Goal: Navigation & Orientation: Find specific page/section

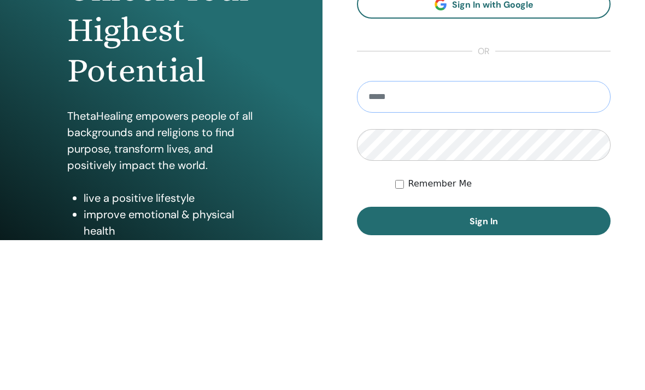
type input "**********"
click at [484, 356] on button "Sign In" at bounding box center [484, 370] width 254 height 28
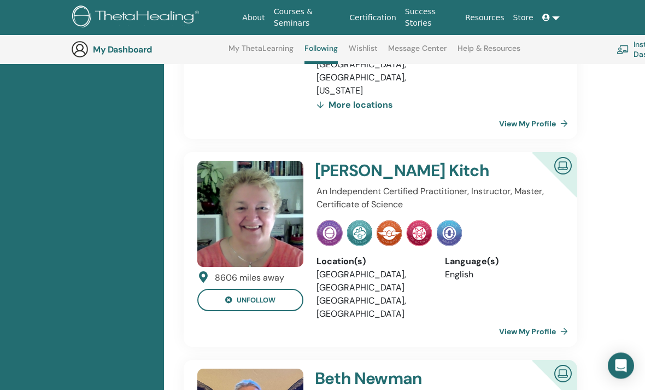
scroll to position [306, 0]
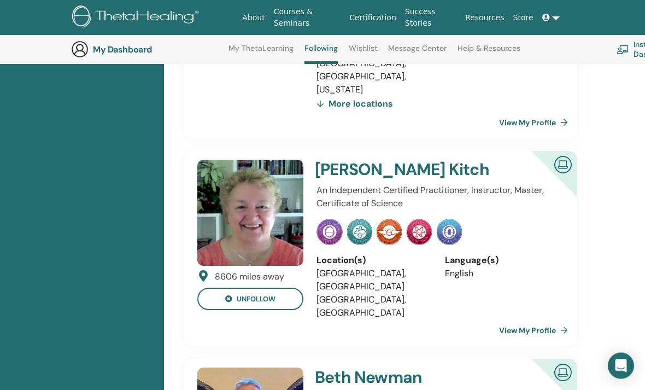
click at [339, 160] on h4 "Sandra Kitch" at bounding box center [415, 170] width 201 height 20
click at [343, 160] on h4 "Sandra Kitch" at bounding box center [415, 170] width 201 height 20
click at [355, 161] on h4 "Sandra Kitch" at bounding box center [415, 171] width 201 height 20
click at [246, 173] on img at bounding box center [250, 214] width 106 height 106
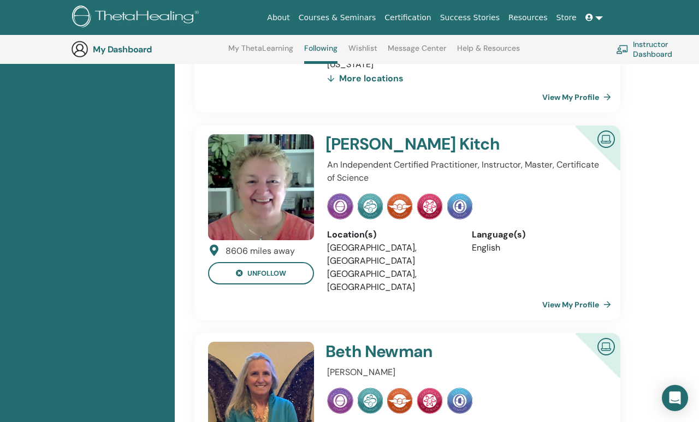
scroll to position [331, 1]
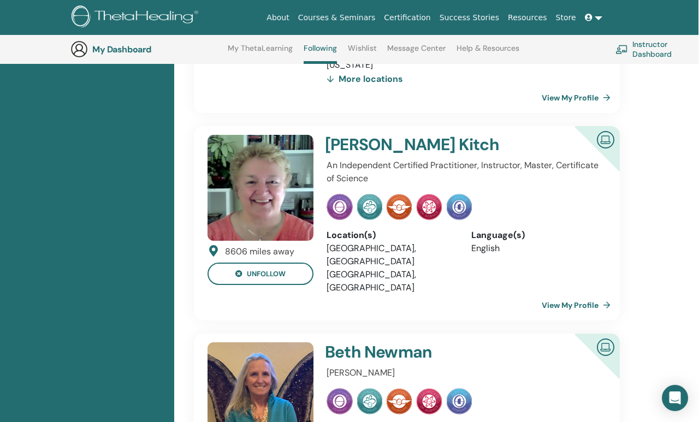
click at [355, 343] on h4 "Beth Newman" at bounding box center [439, 353] width 228 height 20
click at [331, 343] on h4 "Beth Newman" at bounding box center [439, 353] width 228 height 20
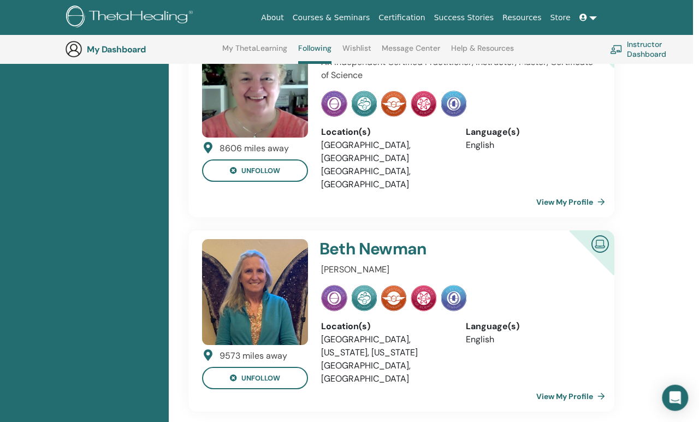
scroll to position [442, 6]
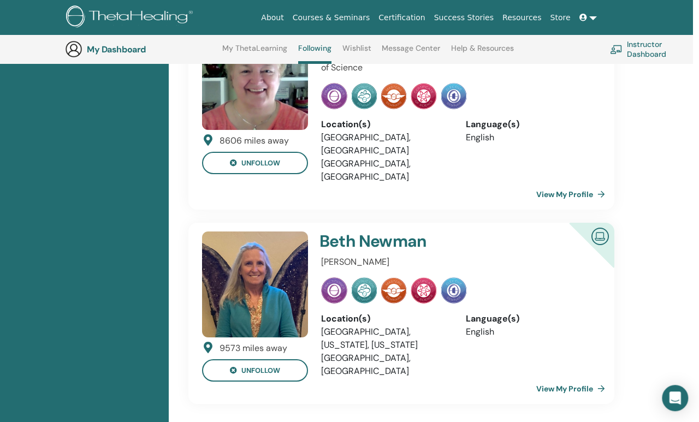
click at [363, 232] on h4 "Beth Newman" at bounding box center [434, 242] width 228 height 20
click at [366, 232] on h4 "Beth Newman" at bounding box center [434, 242] width 228 height 20
click at [234, 232] on img at bounding box center [255, 285] width 106 height 106
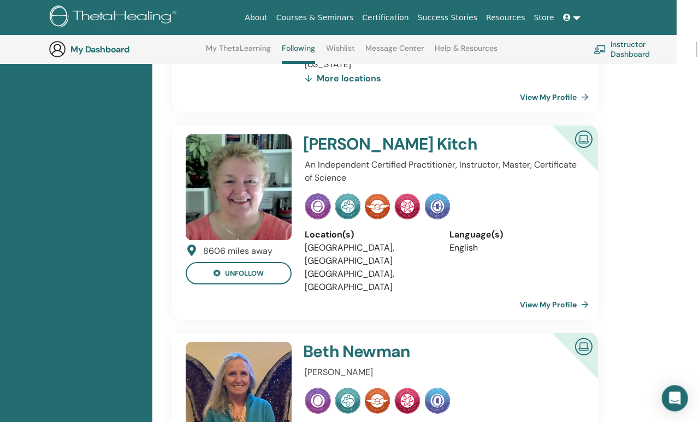
scroll to position [329, 22]
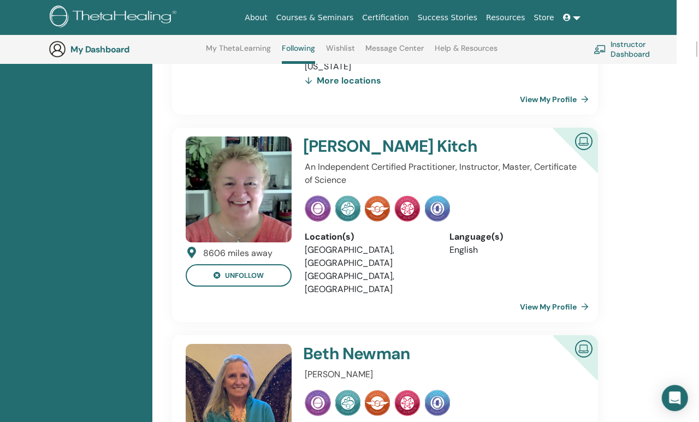
click at [538, 296] on link "View My Profile" at bounding box center [556, 307] width 73 height 22
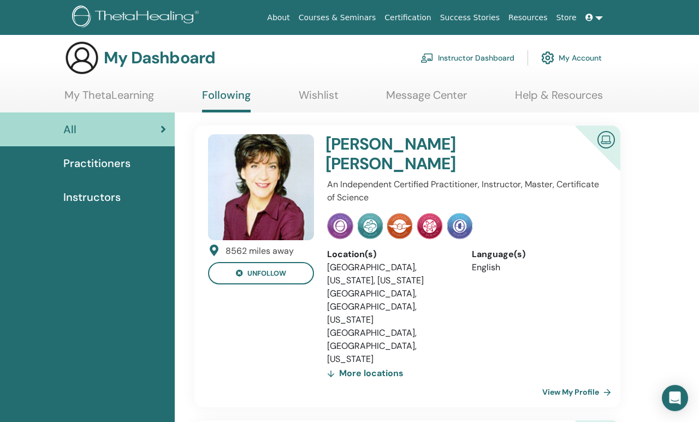
scroll to position [0, 0]
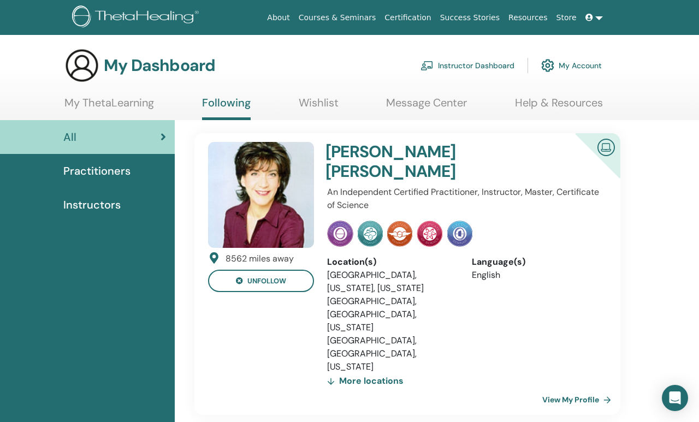
click at [454, 65] on link "Instructor Dashboard" at bounding box center [468, 66] width 94 height 24
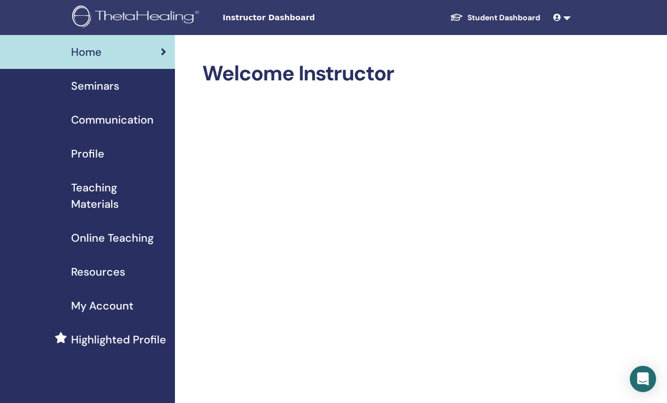
scroll to position [4, 5]
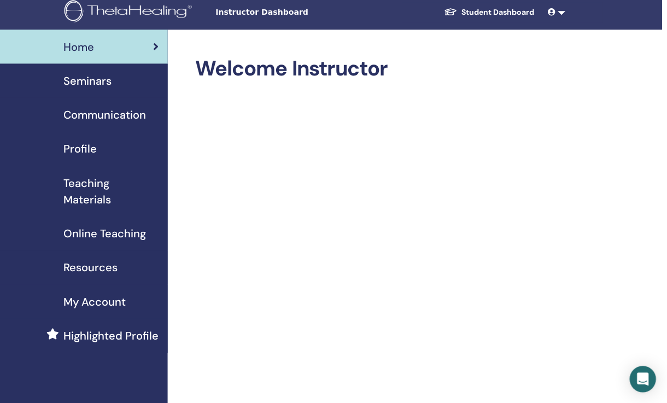
click at [553, 15] on span at bounding box center [553, 13] width 10 height 9
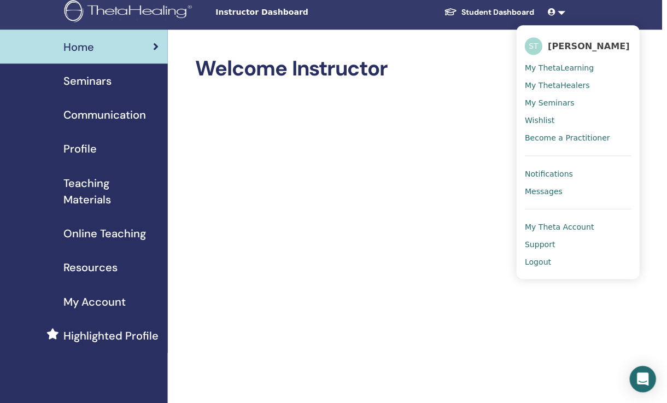
scroll to position [4, 5]
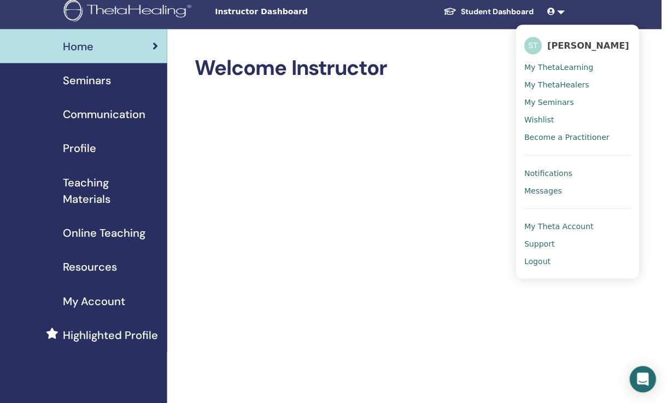
click at [529, 259] on span "Logout" at bounding box center [538, 262] width 26 height 10
